Goal: Task Accomplishment & Management: Complete application form

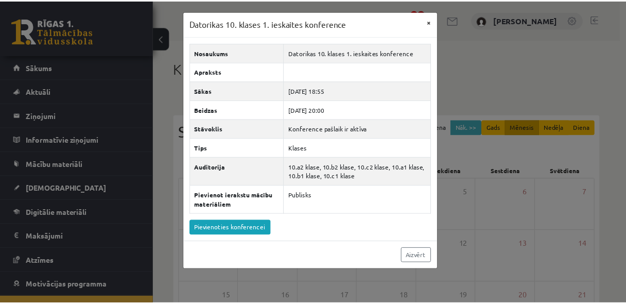
scroll to position [7, 0]
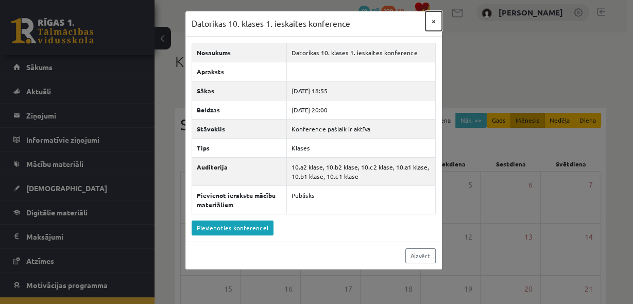
click at [432, 23] on button "×" at bounding box center [433, 21] width 16 height 20
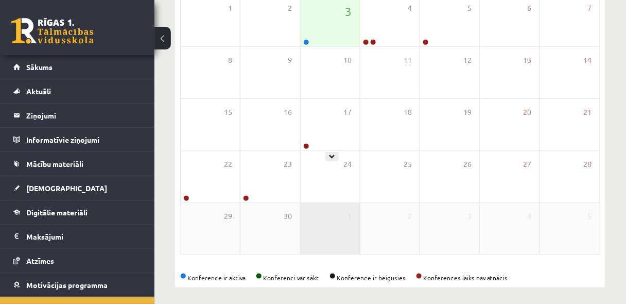
scroll to position [187, 0]
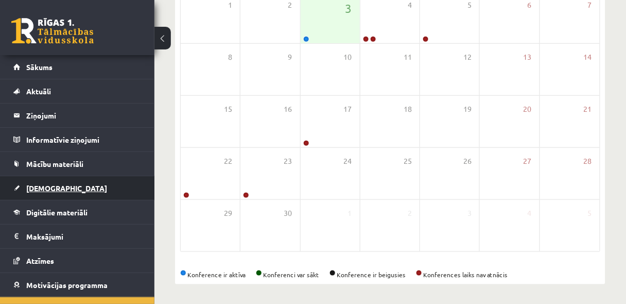
click at [49, 187] on span "[DEMOGRAPHIC_DATA]" at bounding box center [66, 187] width 81 height 9
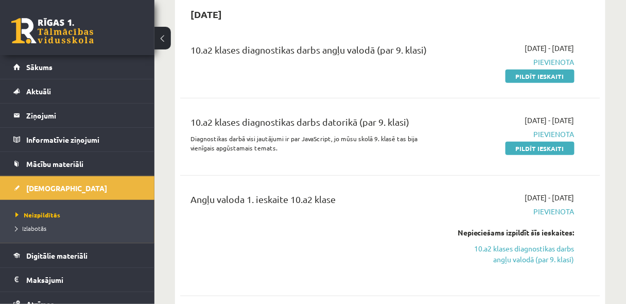
scroll to position [132, 0]
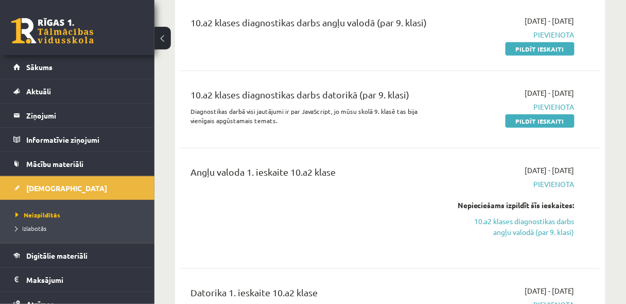
click at [556, 211] on div "Nepieciešams izpildīt šīs ieskaites:" at bounding box center [516, 205] width 118 height 11
click at [551, 234] on link "10.a2 klases diagnostikas darbs angļu valodā (par 9. klasi)" at bounding box center [516, 227] width 118 height 22
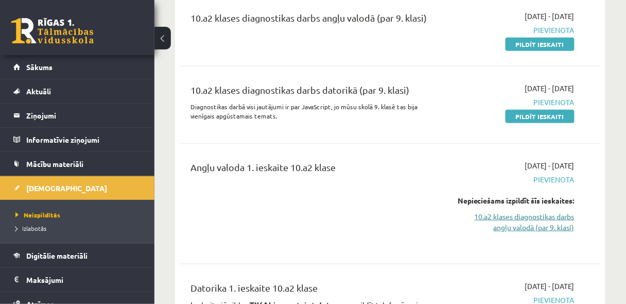
click at [550, 233] on link "10.a2 klases diagnostikas darbs angļu valodā (par 9. klasi)" at bounding box center [516, 222] width 118 height 22
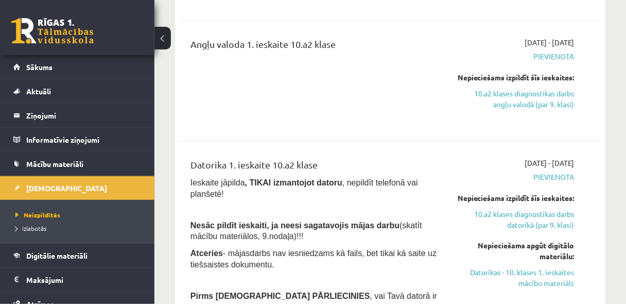
scroll to position [275, 0]
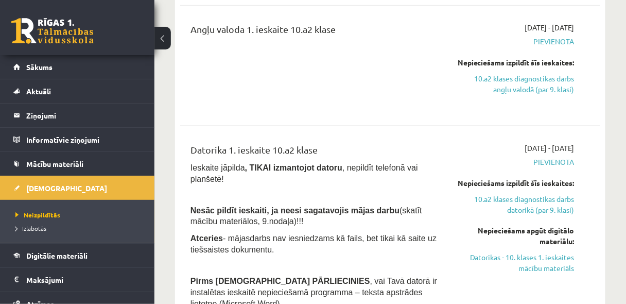
click at [44, 222] on li "Izlabotās" at bounding box center [79, 227] width 129 height 13
click at [44, 224] on span "Izlabotās" at bounding box center [33, 228] width 36 height 8
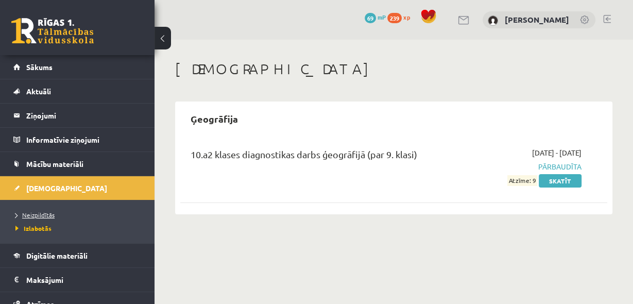
click at [44, 212] on span "Neizpildītās" at bounding box center [34, 215] width 39 height 8
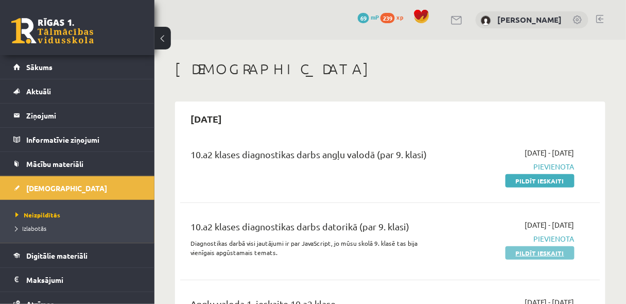
click at [529, 251] on link "Pildīt ieskaiti" at bounding box center [540, 252] width 69 height 13
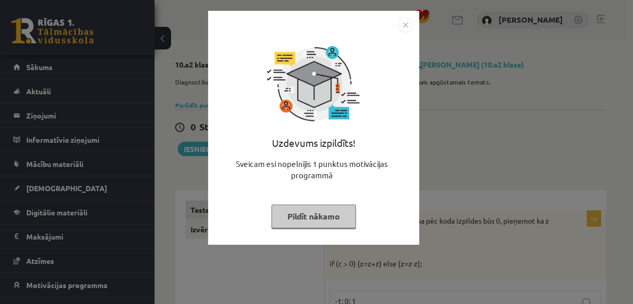
click at [317, 211] on button "Pildīt nākamo" at bounding box center [313, 216] width 84 height 24
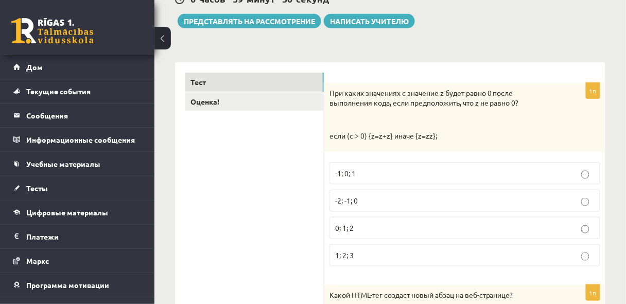
scroll to position [128, 0]
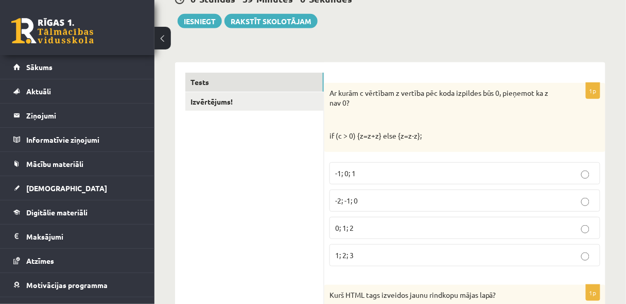
click at [354, 201] on span "-2; -1; 0" at bounding box center [346, 200] width 23 height 9
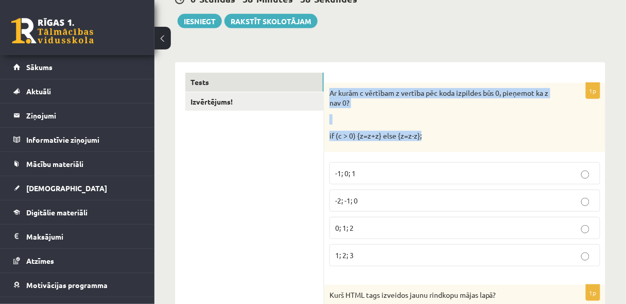
drag, startPoint x: 330, startPoint y: 91, endPoint x: 437, endPoint y: 135, distance: 116.6
click at [437, 134] on div "Ar kurām c vērtībam z vertība pēc koda izpildes būs 0, pieņemot ka z nav 0? if …" at bounding box center [464, 117] width 281 height 69
copy div "Ar kurām c vērtībam z vertība pēc koda izpildes būs 0, pieņemot ka z nav 0? if …"
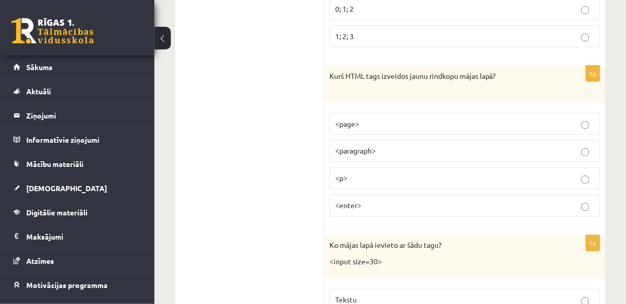
scroll to position [348, 0]
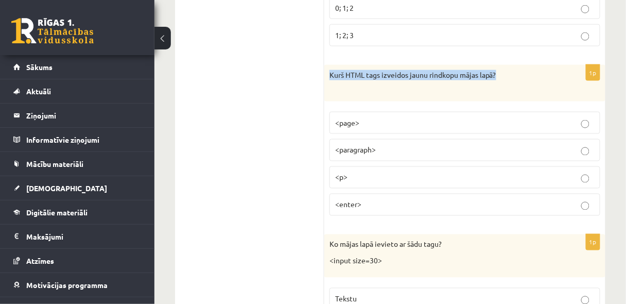
drag, startPoint x: 330, startPoint y: 70, endPoint x: 524, endPoint y: 75, distance: 194.8
click at [524, 75] on p "Kurš HTML tags izveidos jaunu rindkopu mājas lapā?" at bounding box center [439, 80] width 219 height 20
copy p "Kurš HTML tags izveidos jaunu rindkopu mājas lapā?"
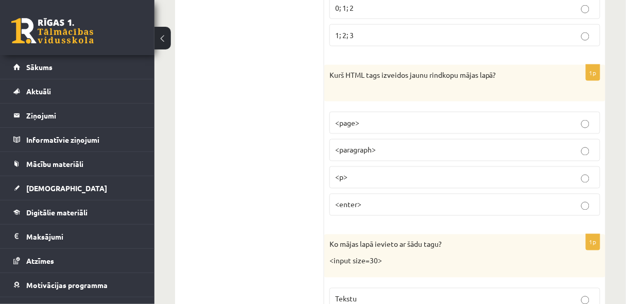
click at [477, 183] on label "<p>" at bounding box center [465, 177] width 271 height 22
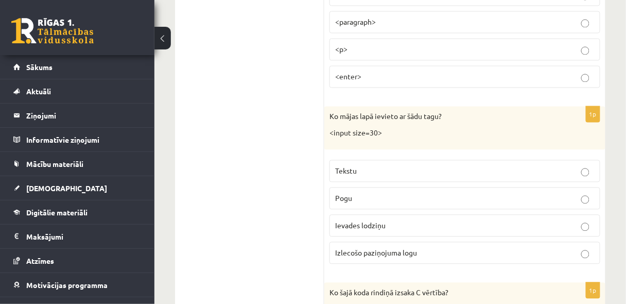
scroll to position [485, 0]
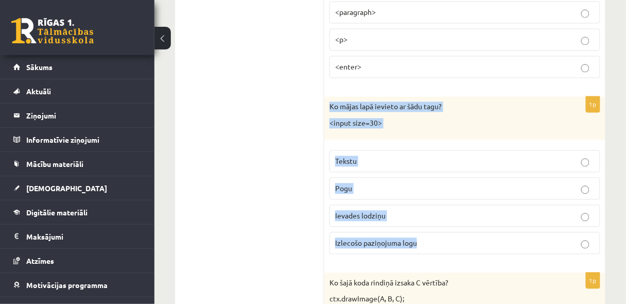
drag, startPoint x: 331, startPoint y: 104, endPoint x: 426, endPoint y: 233, distance: 160.5
click at [426, 233] on div "1p Ko mājas lapā ievieto ar šādu tagu? <input size=30> Tekstu Pogu Ievades lodz…" at bounding box center [464, 179] width 281 height 165
copy div "Ko mājas lapā ievieto ar šādu tagu? <input size=30> Tekstu Pogu Ievades lodziņu…"
click at [330, 214] on label "Ievades lodziņu" at bounding box center [465, 216] width 271 height 22
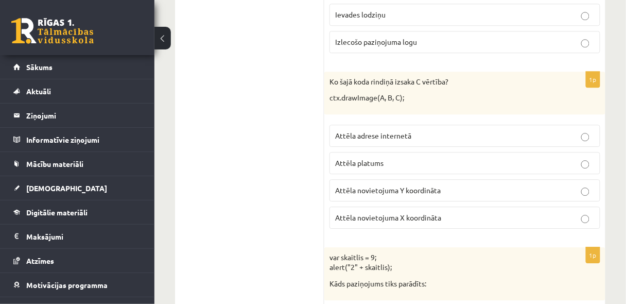
scroll to position [677, 0]
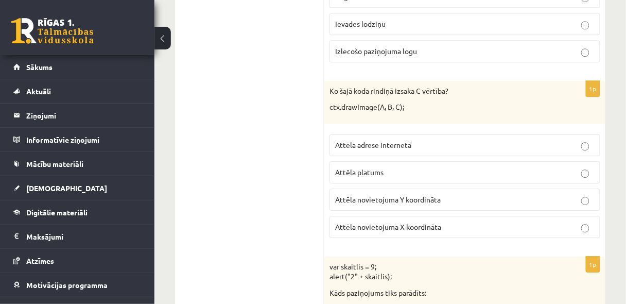
click at [419, 167] on p "Attēla platums" at bounding box center [465, 172] width 260 height 11
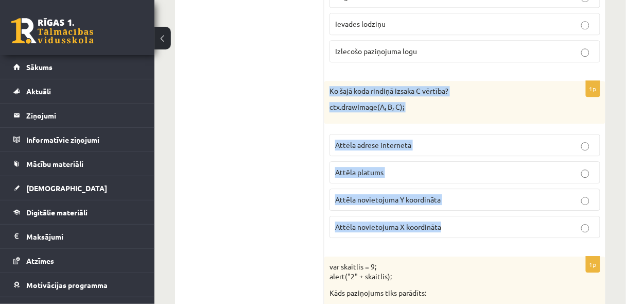
drag, startPoint x: 329, startPoint y: 86, endPoint x: 466, endPoint y: 227, distance: 196.3
click at [466, 227] on div "1p Ko šajā koda rindiņā izsaka C vērtība? ctx.drawImage(A, B, C); Attēla adrese…" at bounding box center [464, 163] width 281 height 165
copy div "Ko šajā koda rindiņā izsaka C vērtība? ctx.drawImage(A, B, C); Attēla adrese in…"
click at [524, 199] on p "Attēla novietojuma Y koordināta" at bounding box center [465, 199] width 260 height 11
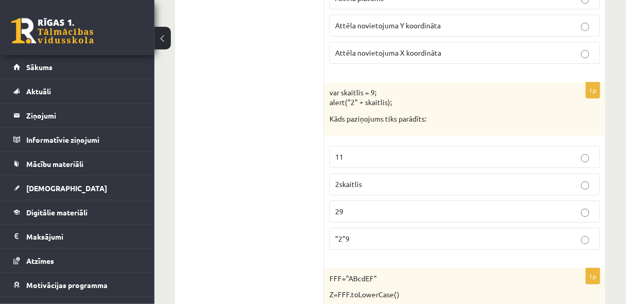
scroll to position [842, 0]
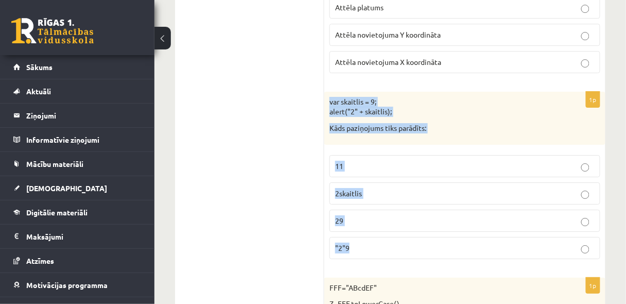
drag, startPoint x: 329, startPoint y: 94, endPoint x: 473, endPoint y: 237, distance: 203.6
click at [473, 237] on div "1p var skaitlis = 9; alert("2" + skaitlis); Kāds paziņojums tiks parādīts: 11 2…" at bounding box center [464, 180] width 281 height 176
copy div "var skaitlis = 9; alert("2" + skaitlis); Kāds paziņojums tiks parādīts: 11 2ska…"
click at [390, 210] on label "29" at bounding box center [465, 221] width 271 height 22
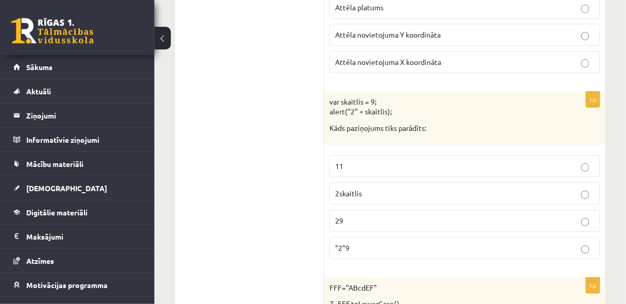
click at [393, 227] on fieldset "11 2skaitlis 29 "2"9" at bounding box center [465, 206] width 271 height 112
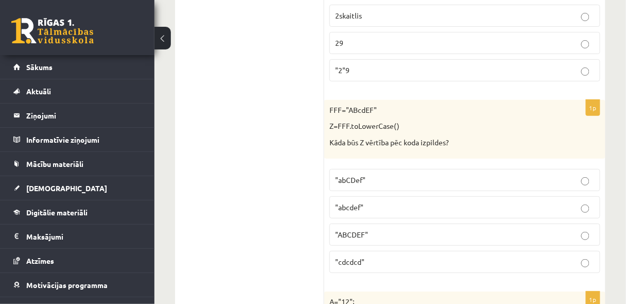
scroll to position [1034, 0]
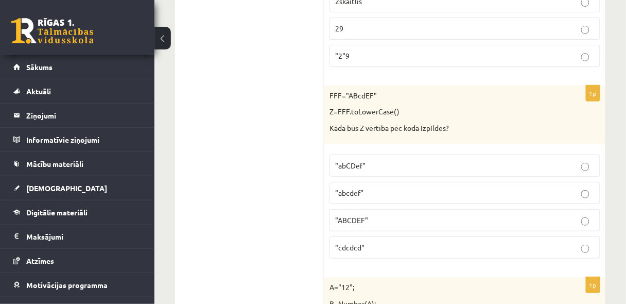
click at [365, 190] on p ""abcdef"" at bounding box center [465, 192] width 260 height 11
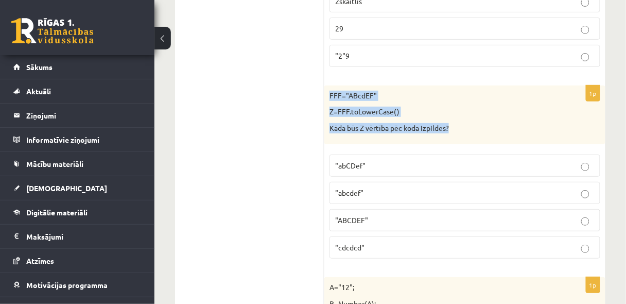
drag, startPoint x: 328, startPoint y: 85, endPoint x: 458, endPoint y: 117, distance: 134.2
click at [458, 117] on div "FFF="ABcdEF" Z=FFF.toLowerCase() Kāda būs Z vērtība pēc koda izpildes?" at bounding box center [464, 114] width 281 height 59
copy div "FFF="ABcdEF" Z=FFF.toLowerCase() Kāda būs Z vērtība pēc koda izpildes?"
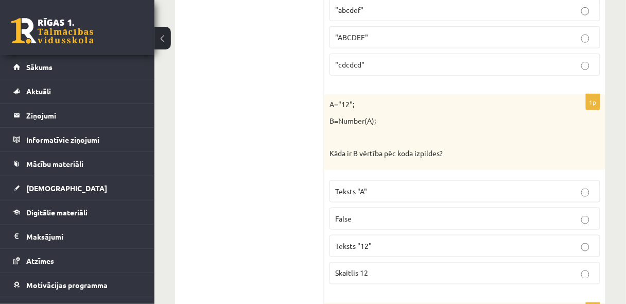
scroll to position [1227, 0]
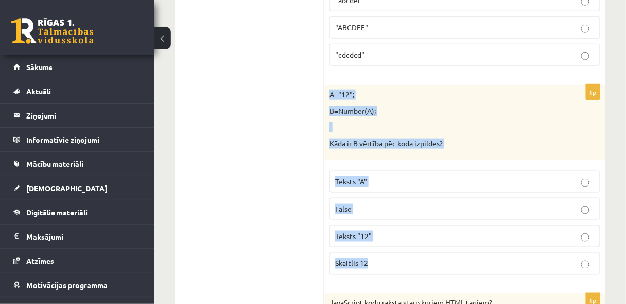
drag, startPoint x: 330, startPoint y: 82, endPoint x: 404, endPoint y: 251, distance: 183.8
click at [404, 251] on div "1p A="12"; B=Number(A); Kāda ir B vērtība pēc koda izpildes? Teksts "A" False T…" at bounding box center [464, 183] width 281 height 198
copy div "A="12"; B=Number(A); Kāda ir B vērtība pēc koda izpildes? Teksts "A" False Teks…"
click at [449, 258] on p "Skaitlis 12" at bounding box center [465, 263] width 260 height 11
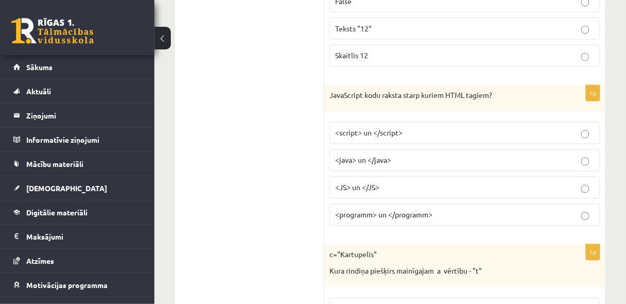
scroll to position [1446, 0]
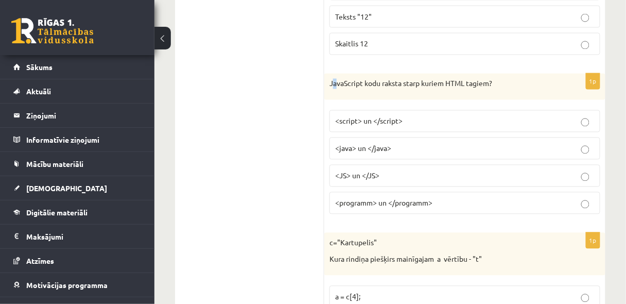
drag, startPoint x: 332, startPoint y: 81, endPoint x: 336, endPoint y: 77, distance: 6.2
click at [336, 77] on div "JavaScript kodu raksta starp kuriem HTML tagiem?" at bounding box center [464, 87] width 281 height 27
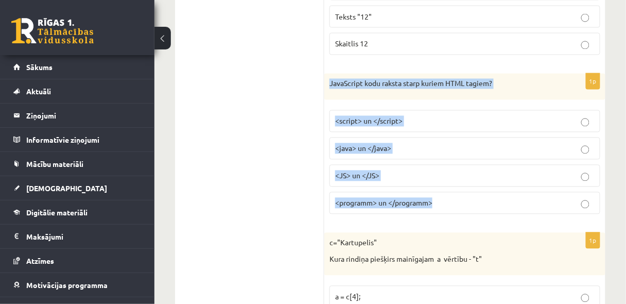
drag, startPoint x: 329, startPoint y: 73, endPoint x: 438, endPoint y: 196, distance: 164.5
click at [438, 196] on div "1p JavaScript kodu raksta starp kuriem HTML tagiem? <script> un </script> <java…" at bounding box center [464, 148] width 281 height 149
copy div "JavaScript kodu raksta starp kuriem HTML tagiem? <script> un </script> <java> u…"
click at [340, 116] on span "<script> un </script>" at bounding box center [368, 120] width 67 height 9
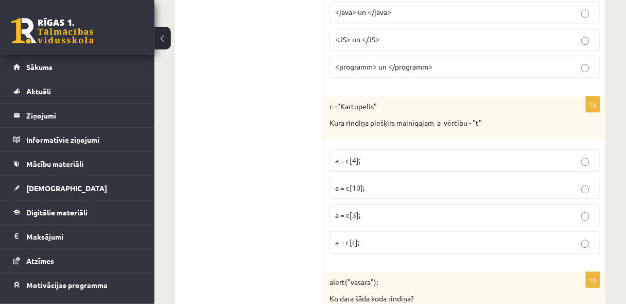
scroll to position [1584, 0]
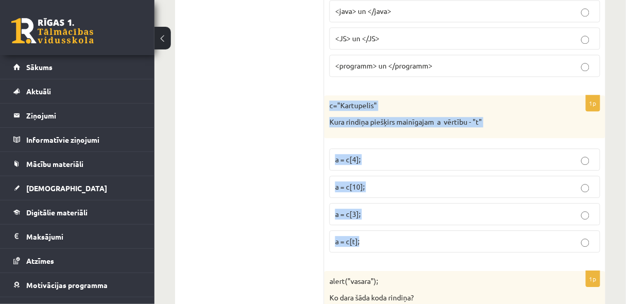
drag, startPoint x: 329, startPoint y: 91, endPoint x: 383, endPoint y: 219, distance: 139.8
click at [383, 219] on div "1p c="Kartupelis" Kura rindiņa piešķirs mainīgajam a vērtību - "t" a = c[4]; a …" at bounding box center [464, 177] width 281 height 165
copy div "c="Kartupelis" Kura rindiņa piešķirs mainīgajam a vērtību - "t" a = c[4]; a = c…"
click at [464, 209] on p "a = c[3];" at bounding box center [465, 214] width 260 height 11
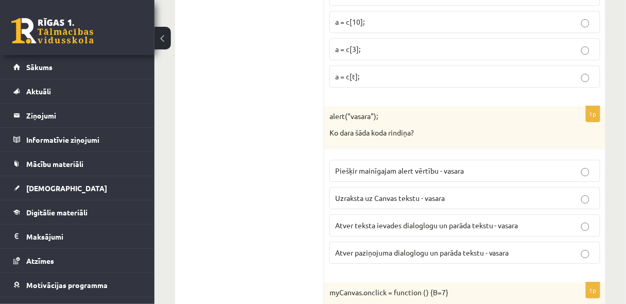
scroll to position [1776, 0]
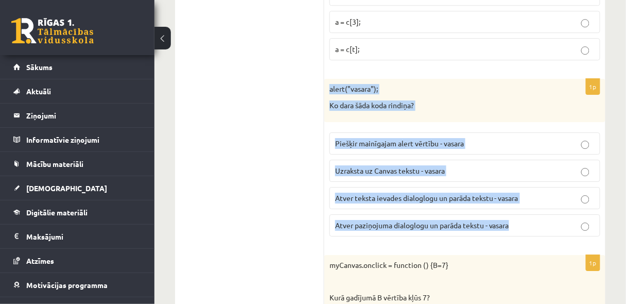
drag, startPoint x: 328, startPoint y: 74, endPoint x: 515, endPoint y: 213, distance: 233.1
click at [515, 213] on div "1p alert("vasara"); Ko dara šāda koda rindiņa? Piešķir mainīgajam alert vērtību…" at bounding box center [464, 161] width 281 height 165
copy div "alert("vasara"); Ko dara šāda koda rindiņa? Piešķir mainīgajam alert vērtību - …"
click at [389, 218] on label "Atver paziņojuma dialoglogu un parāda tekstu - vasara" at bounding box center [465, 225] width 271 height 22
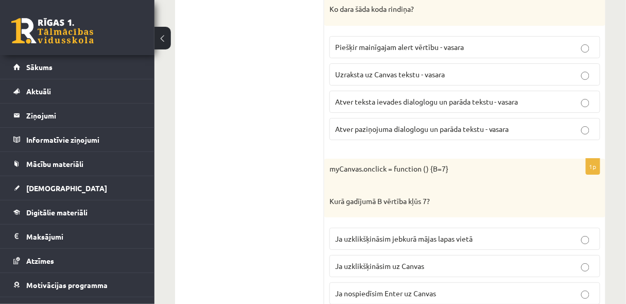
scroll to position [1886, 0]
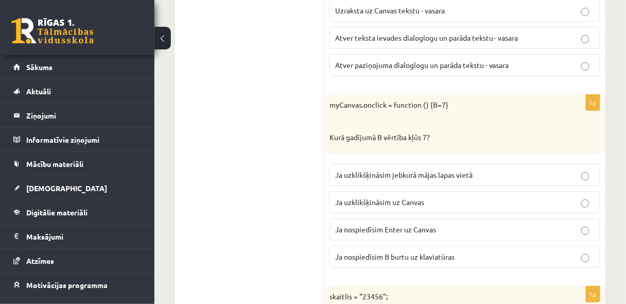
scroll to position [1941, 0]
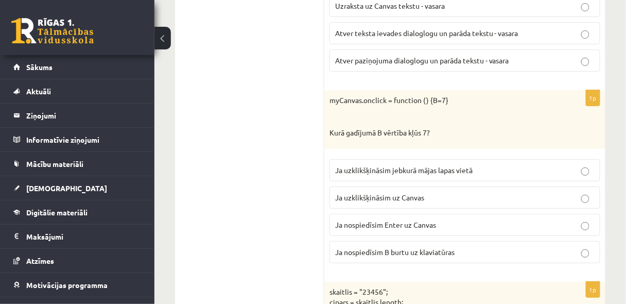
click at [386, 193] on span "Ja uzklikšķināsim uz Canvas" at bounding box center [379, 197] width 89 height 9
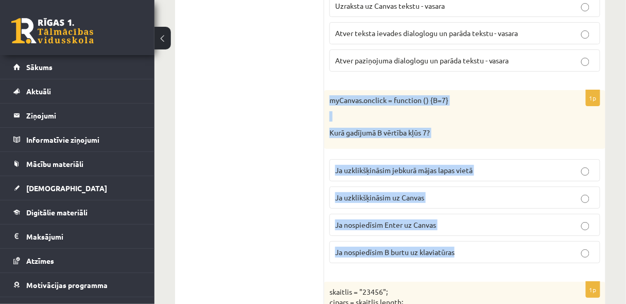
drag, startPoint x: 330, startPoint y: 82, endPoint x: 466, endPoint y: 229, distance: 200.1
click at [466, 229] on div "1p myCanvas.onclick = function () {B=7} Kurā gadījumā B vērtība kļūs 7? Ja uzkl…" at bounding box center [464, 181] width 281 height 182
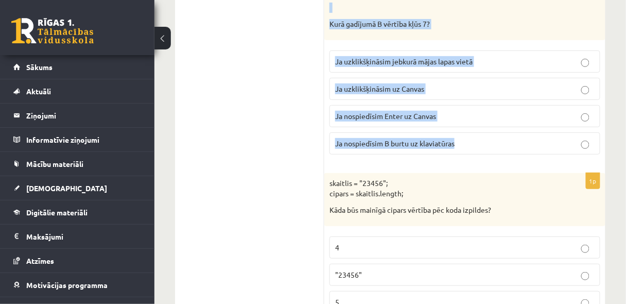
scroll to position [2051, 0]
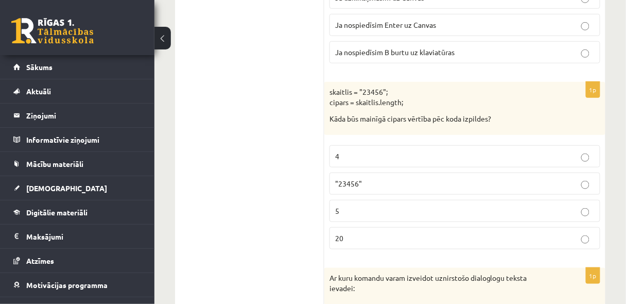
scroll to position [2160, 0]
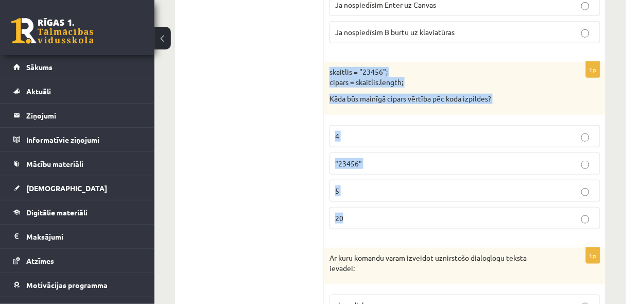
drag, startPoint x: 330, startPoint y: 56, endPoint x: 603, endPoint y: 187, distance: 302.4
click at [603, 187] on div "1p skaitlis = "23456"; cipars = skaitlis.length; Kāda būs mainīgā cipars vērtīb…" at bounding box center [464, 150] width 281 height 176
click at [437, 185] on p "5" at bounding box center [465, 190] width 260 height 11
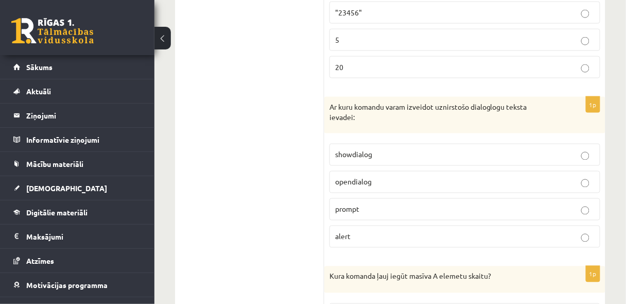
scroll to position [2325, 0]
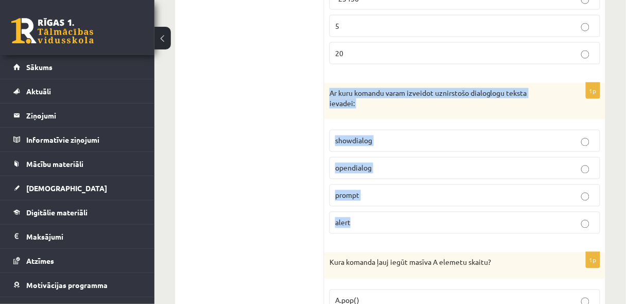
drag, startPoint x: 328, startPoint y: 74, endPoint x: 398, endPoint y: 191, distance: 135.8
click at [398, 191] on div "1p Ar kuru komandu varam izveidot uznirstošo dialoglogu teksta ievadei: showdia…" at bounding box center [464, 162] width 281 height 159
click at [414, 190] on p "prompt" at bounding box center [465, 195] width 260 height 11
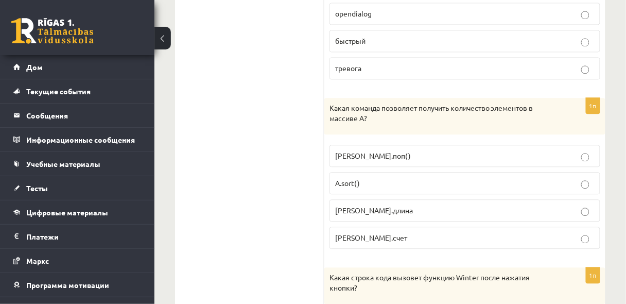
scroll to position [2490, 0]
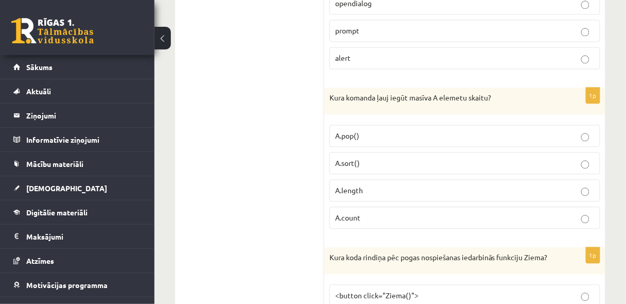
click at [422, 212] on p "A.count" at bounding box center [465, 217] width 260 height 11
click at [372, 185] on p "A.length" at bounding box center [465, 190] width 260 height 11
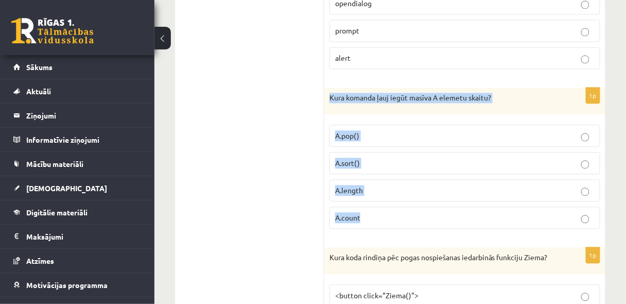
drag, startPoint x: 330, startPoint y: 76, endPoint x: 393, endPoint y: 189, distance: 130.1
click at [393, 189] on div "1p Kura komanda ļauj iegūt masīva A elemetu skaitu? A.pop() A.sort() A.length A…" at bounding box center [464, 162] width 281 height 149
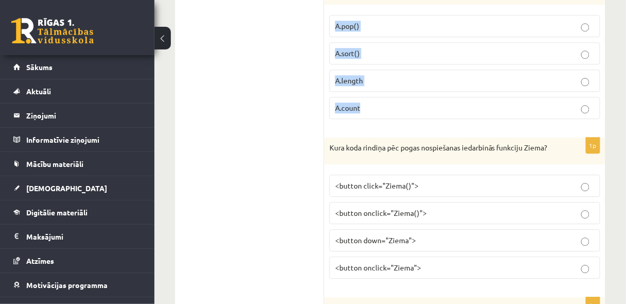
scroll to position [2600, 0]
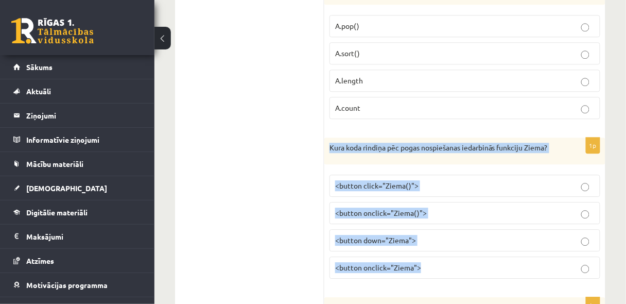
drag, startPoint x: 331, startPoint y: 125, endPoint x: 433, endPoint y: 256, distance: 166.0
click at [433, 256] on div "1p Kura koda rindiņa pēc pogas nospiešanas iedarbinās funkciju Ziema? <button c…" at bounding box center [464, 212] width 281 height 149
click at [419, 207] on label "<button onclick="Ziema()">" at bounding box center [465, 213] width 271 height 22
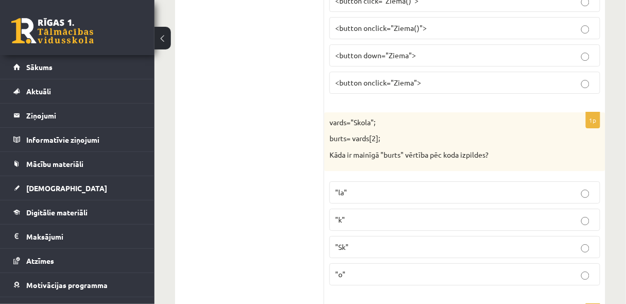
scroll to position [2792, 0]
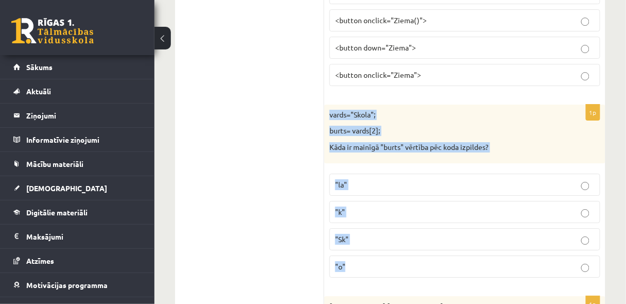
drag, startPoint x: 329, startPoint y: 100, endPoint x: 417, endPoint y: 245, distance: 169.1
click at [417, 245] on div "1p vards="Skola"; burts= vards[2]; Kāda ir mainīgā "burts" vērtība pēc koda izp…" at bounding box center [464, 196] width 281 height 182
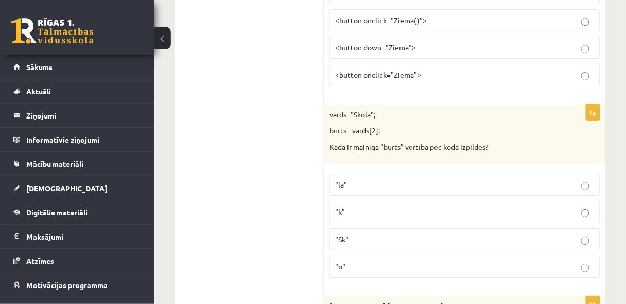
click at [258, 226] on ul "Tests Izvērtējums!" at bounding box center [254, 106] width 139 height 5397
click at [402, 261] on p ""o"" at bounding box center [465, 266] width 260 height 11
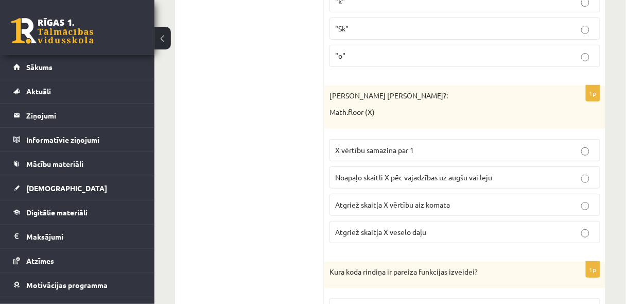
scroll to position [3012, 0]
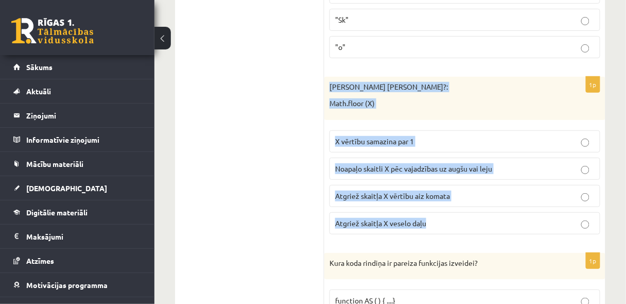
drag, startPoint x: 330, startPoint y: 74, endPoint x: 448, endPoint y: 205, distance: 175.8
click at [448, 205] on div "1p Ko dara koda rindiņa?: Math.floor (X) X vērtību samazina par 1 Noapaļo skait…" at bounding box center [464, 159] width 281 height 165
click at [428, 218] on p "Atgriež skaitļa X veselo daļu" at bounding box center [465, 223] width 260 height 11
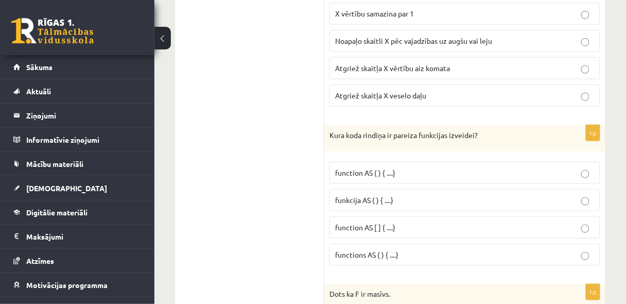
scroll to position [3149, 0]
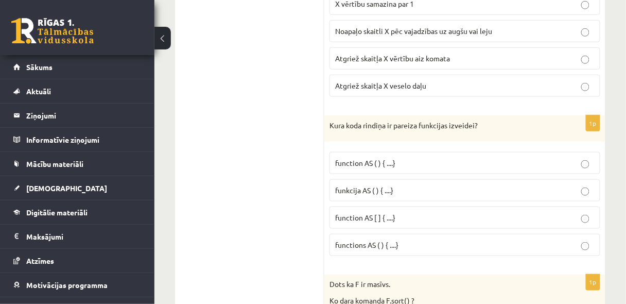
click at [410, 158] on p "function AS ( ) { ....}" at bounding box center [465, 163] width 260 height 11
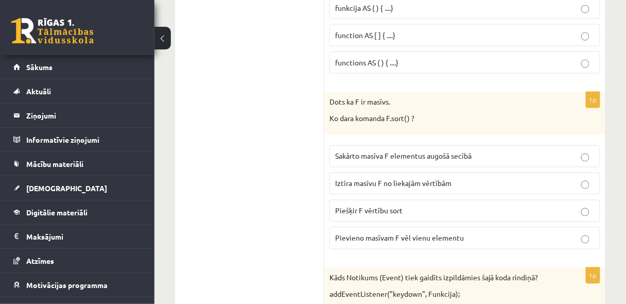
scroll to position [3341, 0]
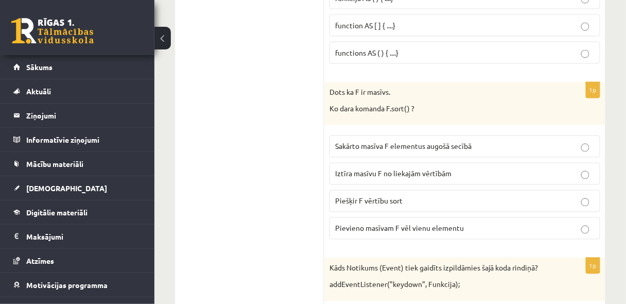
click at [455, 141] on p "Sakārto masīva F elementus augošā secībā" at bounding box center [465, 146] width 260 height 11
click at [423, 168] on p "Iztīra masīvu F no liekajām vērtībām" at bounding box center [465, 173] width 260 height 11
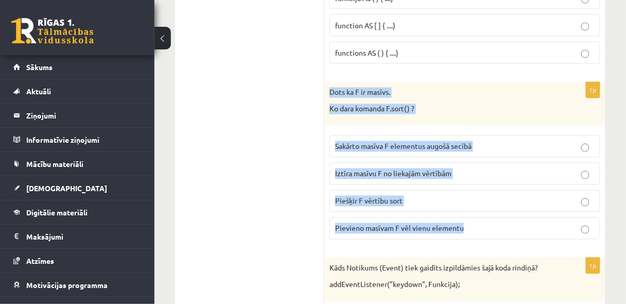
drag, startPoint x: 330, startPoint y: 73, endPoint x: 495, endPoint y: 208, distance: 213.7
click at [495, 208] on div "1p Dots ka F ir masīvs. Ko dara komanda F.sort() ? Sakārto masīva F elementus a…" at bounding box center [464, 164] width 281 height 165
click at [467, 142] on span "Sakārto masīva F elementus augošā secībā" at bounding box center [403, 146] width 136 height 9
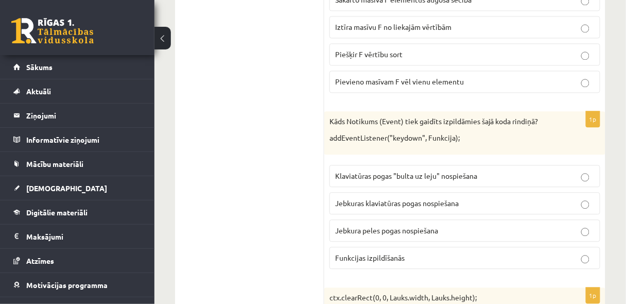
scroll to position [3479, 0]
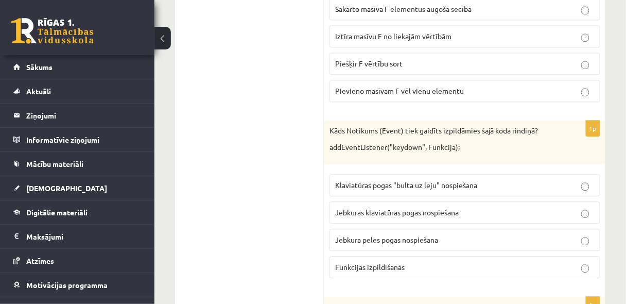
click at [454, 180] on span "Klaviatūras pogas "bulta uz leju" nospiešana" at bounding box center [406, 184] width 142 height 9
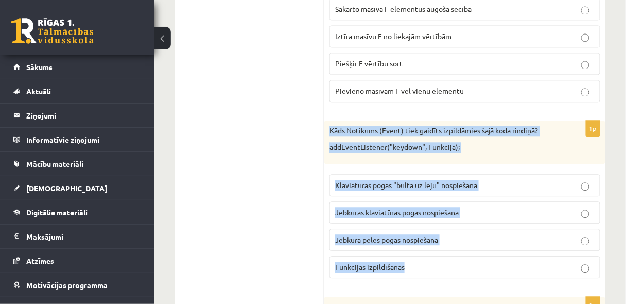
drag, startPoint x: 328, startPoint y: 110, endPoint x: 428, endPoint y: 238, distance: 162.9
click at [428, 238] on div "1p Kāds Notikums (Event) tiek gaidīts izpildāmies šajā koda rindiņā? addEventLi…" at bounding box center [464, 203] width 281 height 165
click at [518, 207] on p "Jebkuras klaviatūras pogas nospiešana" at bounding box center [465, 212] width 260 height 11
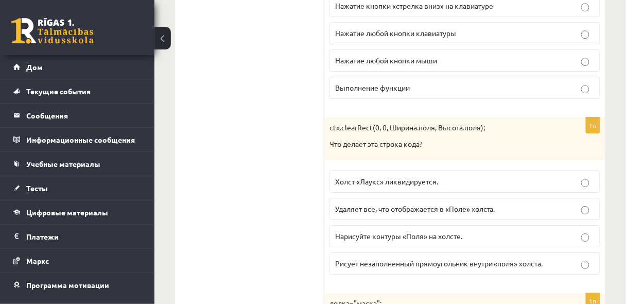
scroll to position [3699, 0]
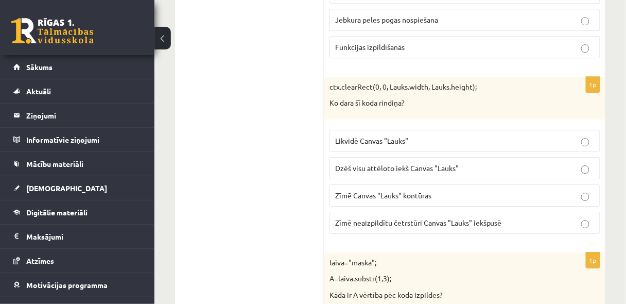
click at [347, 77] on div "ctx.clearRect(0, 0, Lauks.width, Lauks.height); Ko dara šī koda rindiņa?" at bounding box center [464, 98] width 281 height 43
click at [376, 136] on span "Likvidē Canvas "Lauks"" at bounding box center [371, 140] width 73 height 9
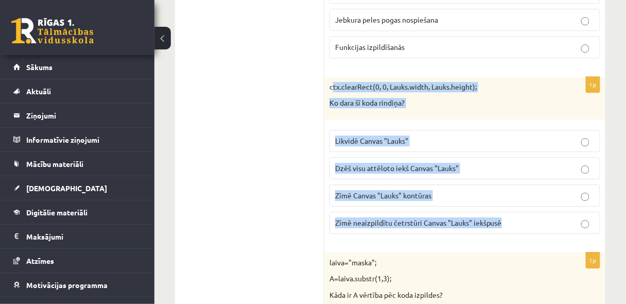
drag, startPoint x: 332, startPoint y: 66, endPoint x: 529, endPoint y: 201, distance: 239.1
click at [529, 201] on div "1p ctx.clearRect(0, 0, Lauks.width, Lauks.height); Ko dara šī koda rindiņa? Lik…" at bounding box center [464, 159] width 281 height 165
click at [390, 212] on label "Zīmē neaizpildītu četrstūri Canvas "Lauks" iekšpusē" at bounding box center [465, 223] width 271 height 22
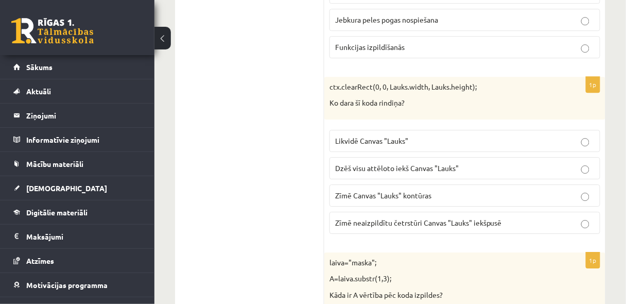
click at [390, 163] on p "Dzēš visu attēloto iekš Canvas "Lauks"" at bounding box center [465, 168] width 260 height 11
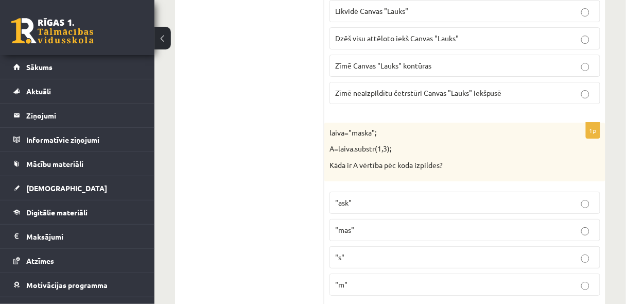
scroll to position [3836, 0]
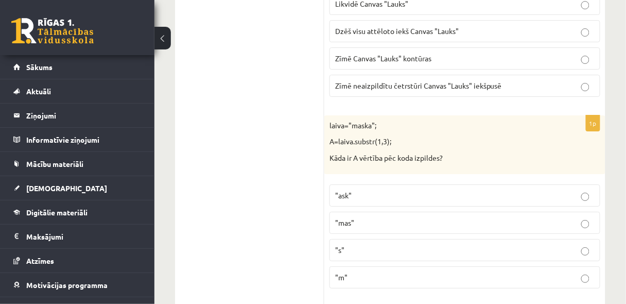
click at [370, 190] on p ""ask"" at bounding box center [465, 195] width 260 height 11
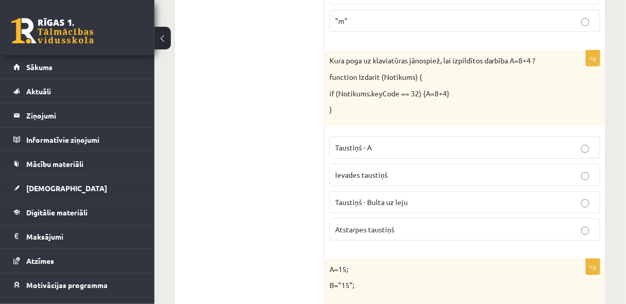
scroll to position [4083, 0]
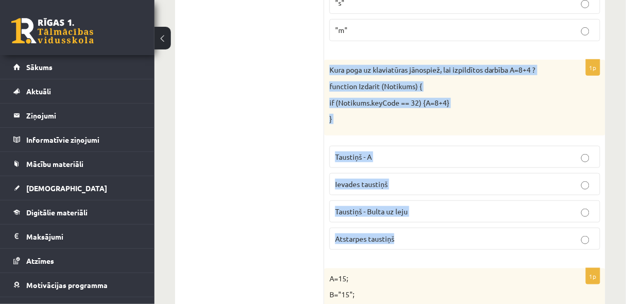
drag, startPoint x: 329, startPoint y: 46, endPoint x: 418, endPoint y: 216, distance: 192.3
click at [418, 216] on div "1p Kura poga uz klaviatūras jānospiež, lai izpildītos darbība A=8+4 ? function …" at bounding box center [464, 159] width 281 height 198
click at [431, 151] on p "Taustiņš - A" at bounding box center [465, 156] width 260 height 11
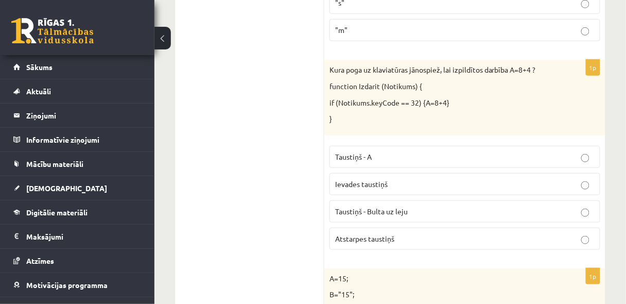
drag, startPoint x: 402, startPoint y: 213, endPoint x: 408, endPoint y: 209, distance: 7.7
click at [402, 233] on p "Atstarpes taustiņš" at bounding box center [465, 238] width 260 height 11
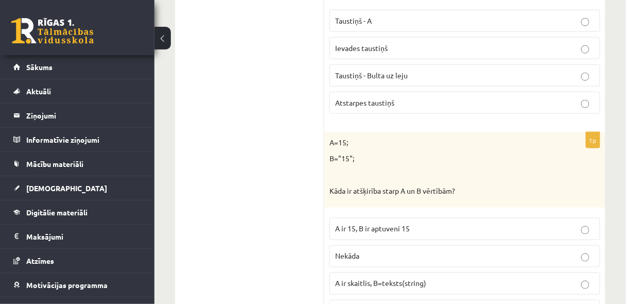
scroll to position [4221, 0]
click at [436, 131] on div "A=15; B="15"; Kāda ir atšķirība starp A un B vērtībām?" at bounding box center [464, 168] width 281 height 75
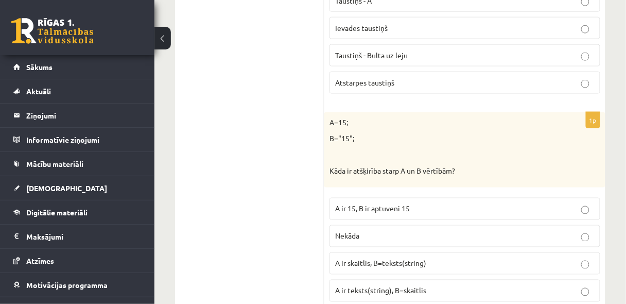
scroll to position [4248, 0]
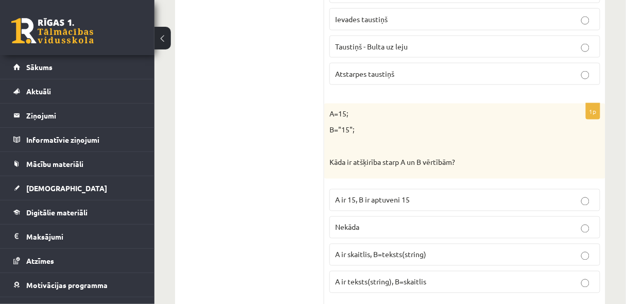
click at [398, 250] on span "A ir skaitlis, B=teksts(string)" at bounding box center [380, 254] width 91 height 9
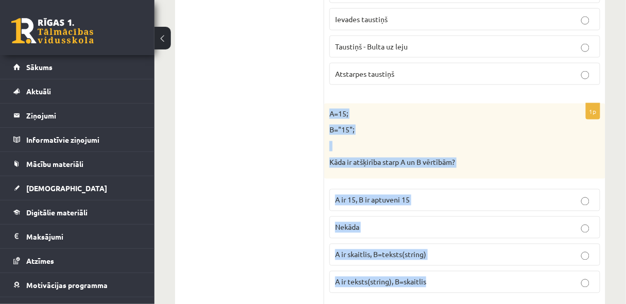
drag, startPoint x: 329, startPoint y: 89, endPoint x: 444, endPoint y: 263, distance: 209.5
click at [444, 263] on div "1p A=15; B="15"; Kāda ir atšķirība starp A un B vērtībām? A ir 15, B ir aptuven…" at bounding box center [464, 203] width 281 height 198
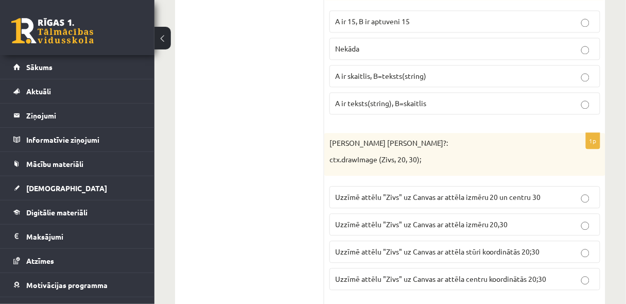
scroll to position [4440, 0]
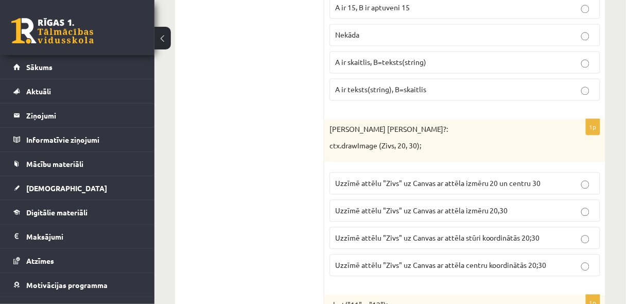
click at [407, 205] on span "Uzzīmē attēlu "Zivs" uz Canvas ar attēla izmēru 20,30" at bounding box center [421, 209] width 173 height 9
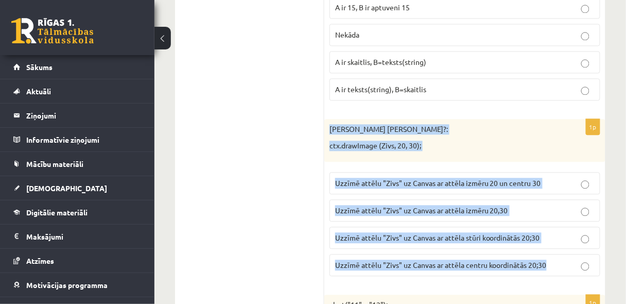
drag, startPoint x: 330, startPoint y: 100, endPoint x: 550, endPoint y: 233, distance: 257.4
click at [550, 233] on div "1p Ko dara koda rindiņa?: ctx.drawImage (Zivs, 20, 30); Uzzīmē attēlu "Zivs" uz…" at bounding box center [464, 201] width 281 height 165
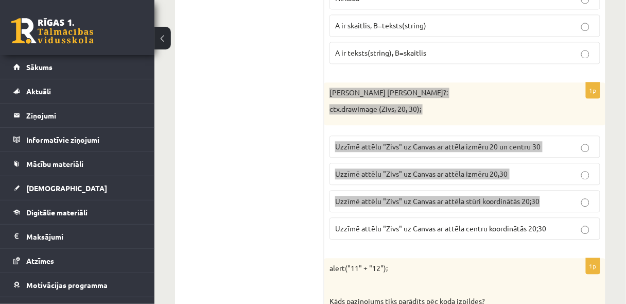
scroll to position [4468, 0]
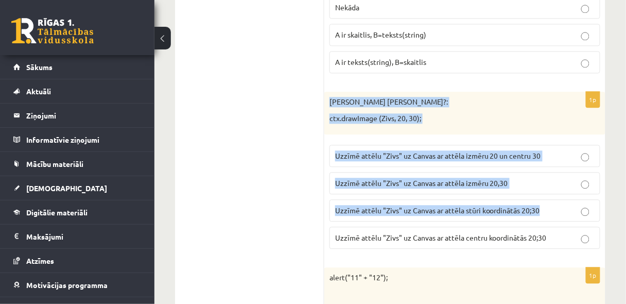
click at [492, 205] on p "Uzzīmē attēlu "Zivs" uz Canvas ar attēla stūri koordinātās 20;30" at bounding box center [465, 210] width 260 height 11
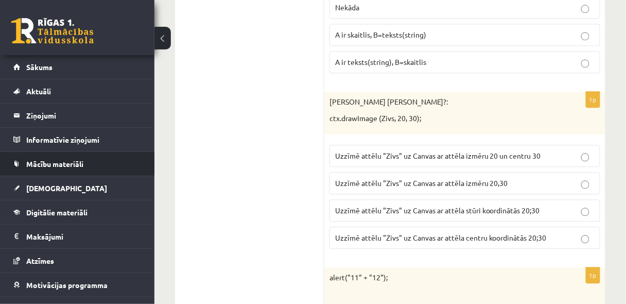
click at [148, 162] on li "Mācību materiāli Mācību materiāli Pieslēgties Uzdevumiem Literatūras saraksts D…" at bounding box center [77, 163] width 155 height 25
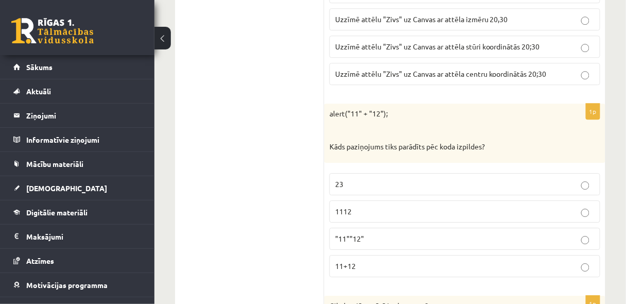
scroll to position [4633, 0]
click at [377, 260] on p "11+12" at bounding box center [465, 265] width 260 height 11
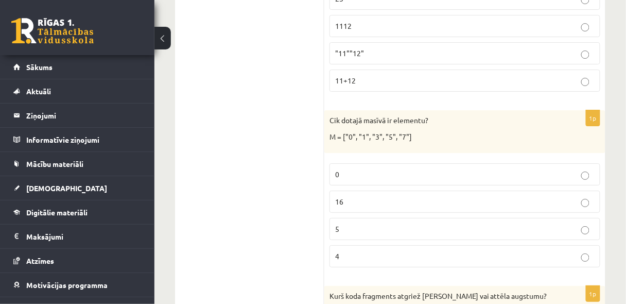
scroll to position [4825, 0]
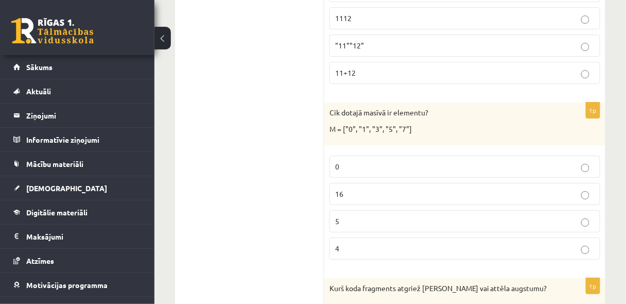
click at [379, 216] on p "5" at bounding box center [465, 221] width 260 height 11
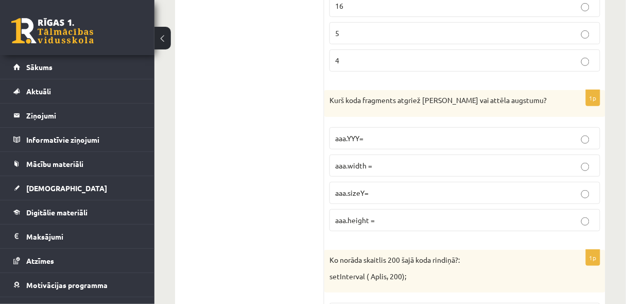
scroll to position [5017, 0]
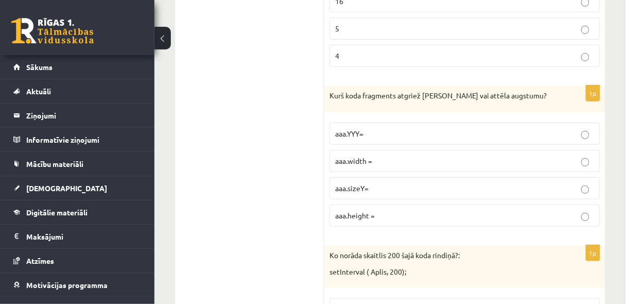
click at [388, 210] on p "aaa.height =" at bounding box center [465, 215] width 260 height 11
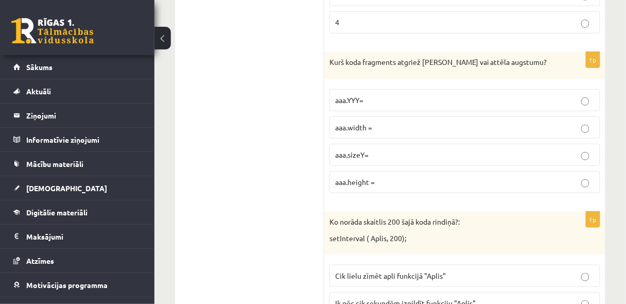
scroll to position [5045, 0]
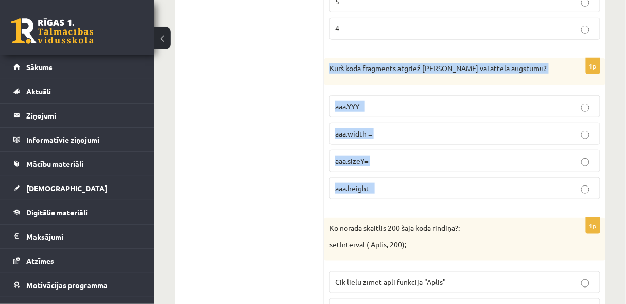
drag, startPoint x: 330, startPoint y: 36, endPoint x: 417, endPoint y: 153, distance: 146.2
click at [417, 153] on div "1p Kurš koda fragments atgriež Canvas vai attēla augstumu? aaa.YYY= aaa.width =…" at bounding box center [464, 132] width 281 height 149
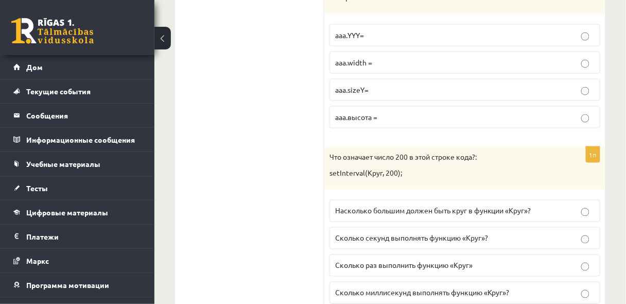
scroll to position [5209, 0]
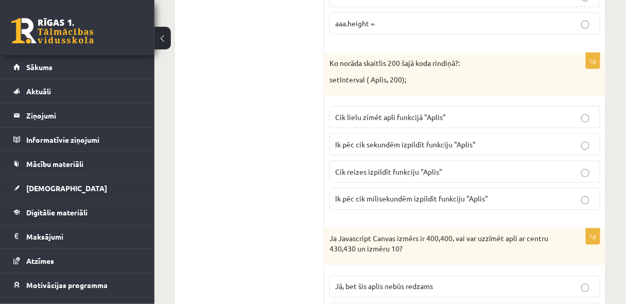
click at [404, 112] on span "Cik lielu zīmēt apli funkcijā "Aplis"" at bounding box center [390, 116] width 111 height 9
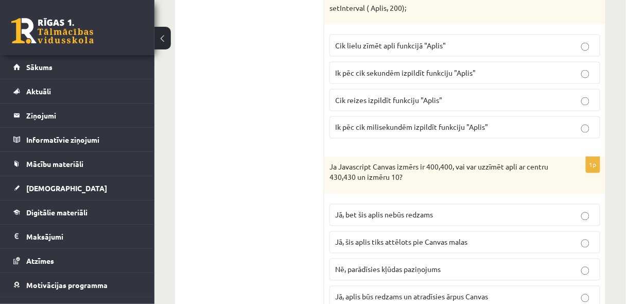
scroll to position [5290, 0]
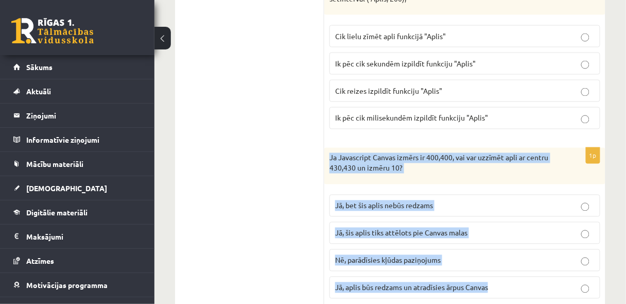
drag, startPoint x: 329, startPoint y: 124, endPoint x: 511, endPoint y: 243, distance: 217.7
click at [511, 243] on div "1p Ja Javascript Canvas izmērs ir 400,400, vai var uzzīmēt apli ar centru 430,4…" at bounding box center [464, 227] width 281 height 159
click at [416, 201] on span "Jā, bet šis aplis nebūs redzams" at bounding box center [384, 205] width 98 height 9
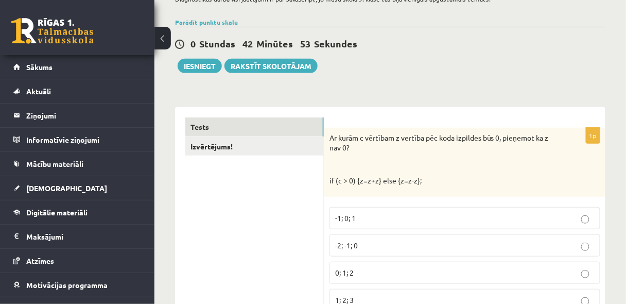
scroll to position [82, 0]
click at [200, 65] on button "Iesniegt" at bounding box center [200, 66] width 44 height 14
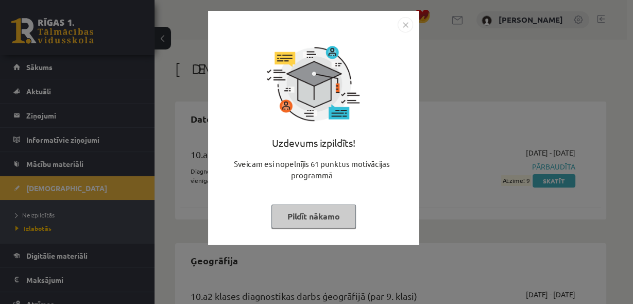
click at [404, 29] on img "Close" at bounding box center [405, 24] width 15 height 15
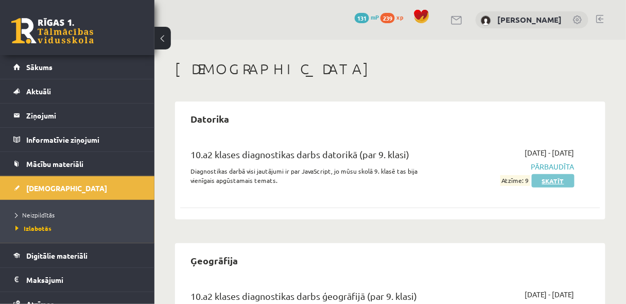
click at [560, 179] on link "Skatīt" at bounding box center [553, 180] width 43 height 13
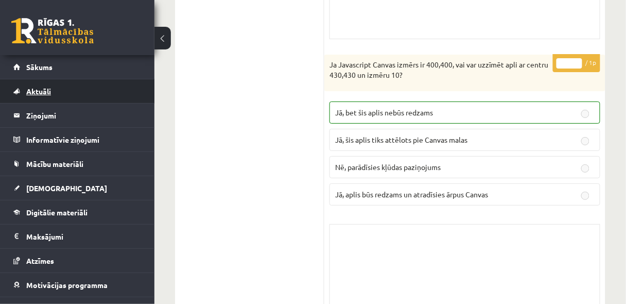
scroll to position [8768, 0]
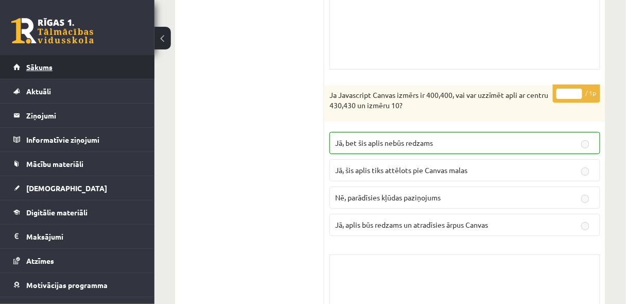
click at [32, 66] on span "Sākums" at bounding box center [39, 66] width 26 height 9
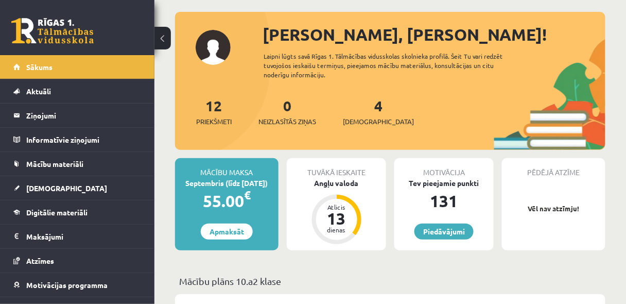
scroll to position [55, 0]
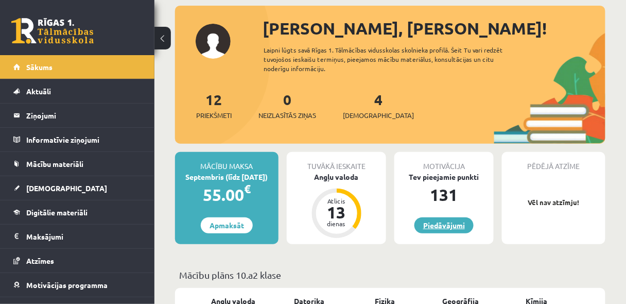
click at [464, 225] on link "Piedāvājumi" at bounding box center [444, 225] width 59 height 16
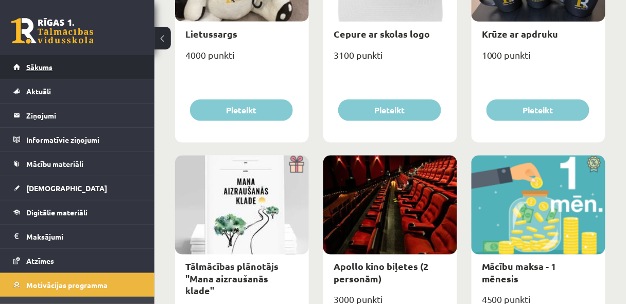
scroll to position [247, 0]
click at [39, 67] on span "Sākums" at bounding box center [39, 66] width 26 height 9
